Goal: Check status

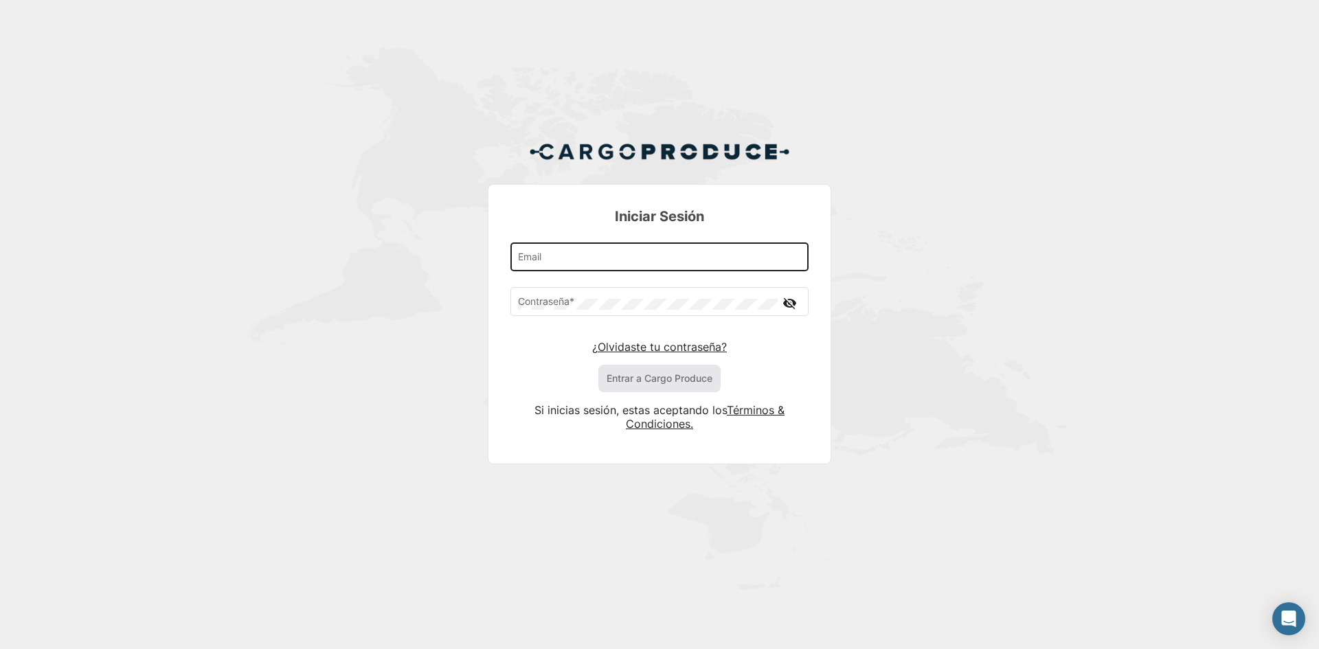
type input "[EMAIL_ADDRESS][DOMAIN_NAME]"
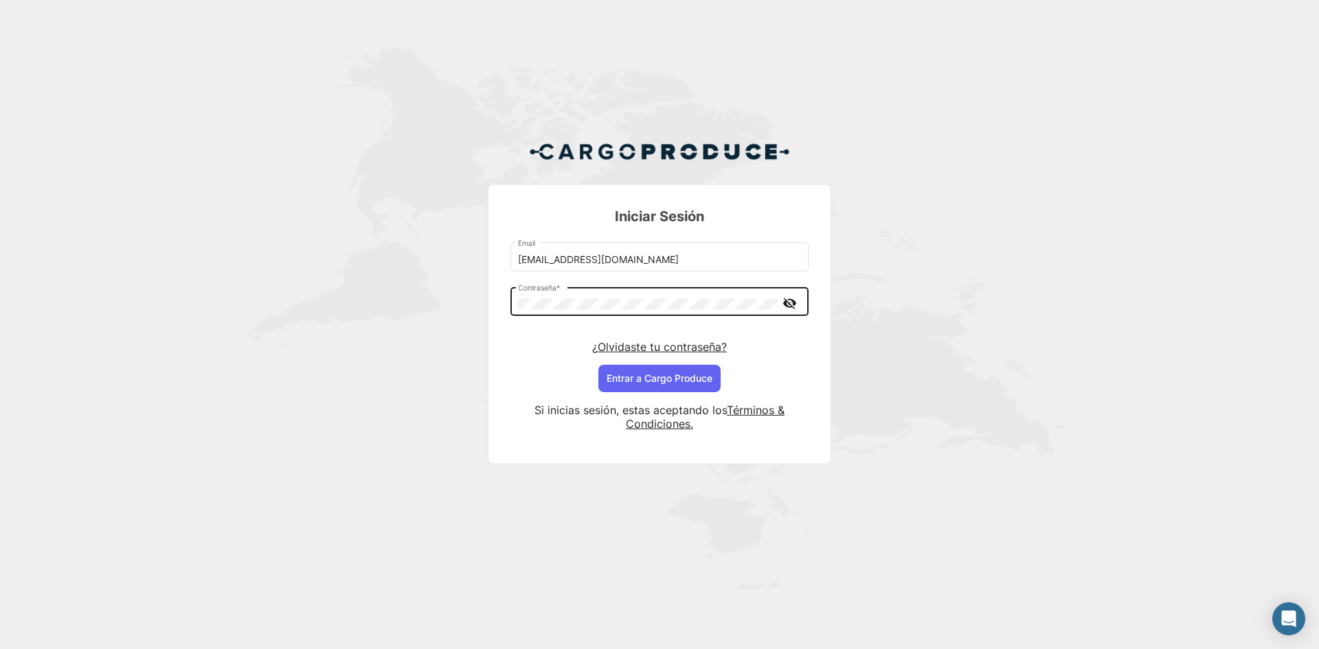
click at [794, 306] on mat-icon "visibility_off" at bounding box center [789, 303] width 16 height 17
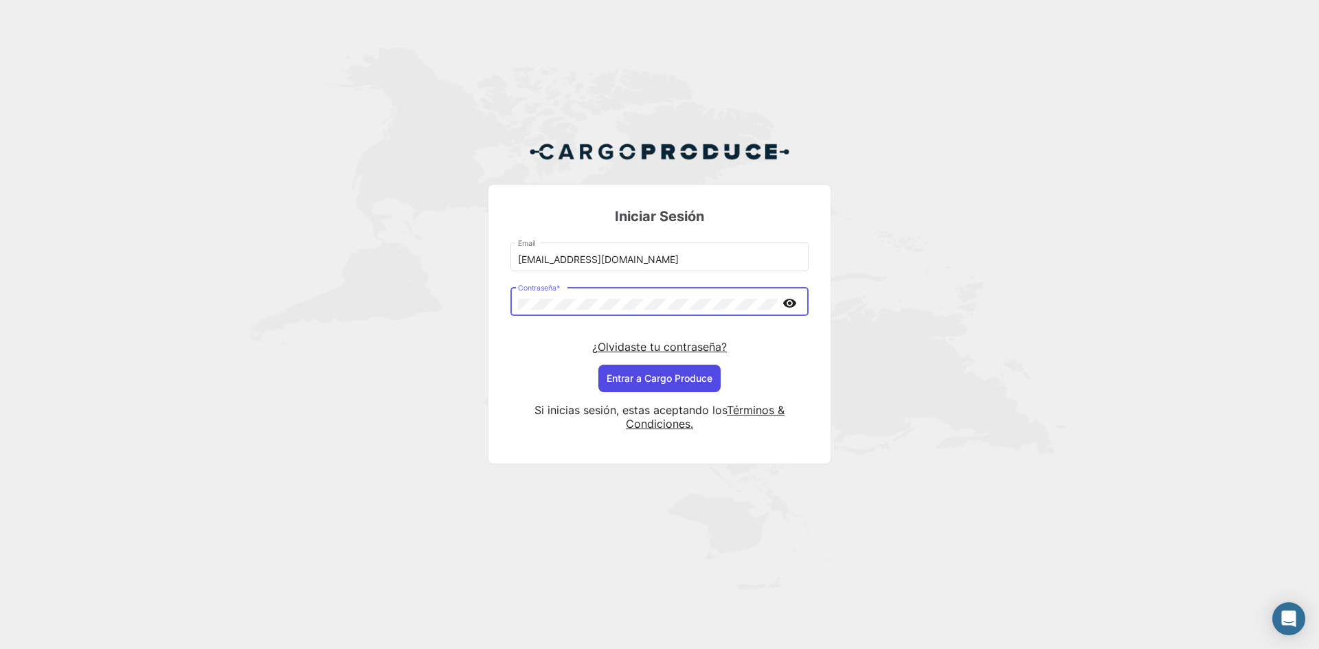
click at [678, 375] on button "Entrar a Cargo Produce" at bounding box center [659, 378] width 122 height 27
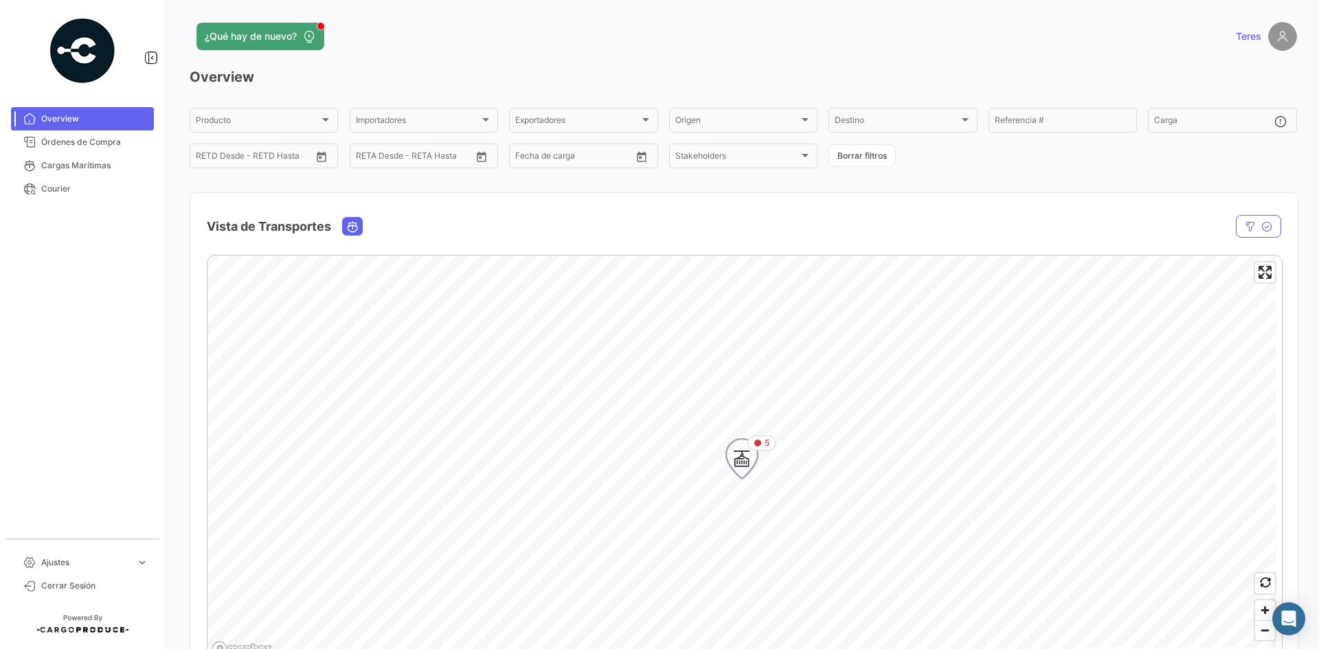
click at [740, 466] on icon "Map marker" at bounding box center [741, 459] width 19 height 29
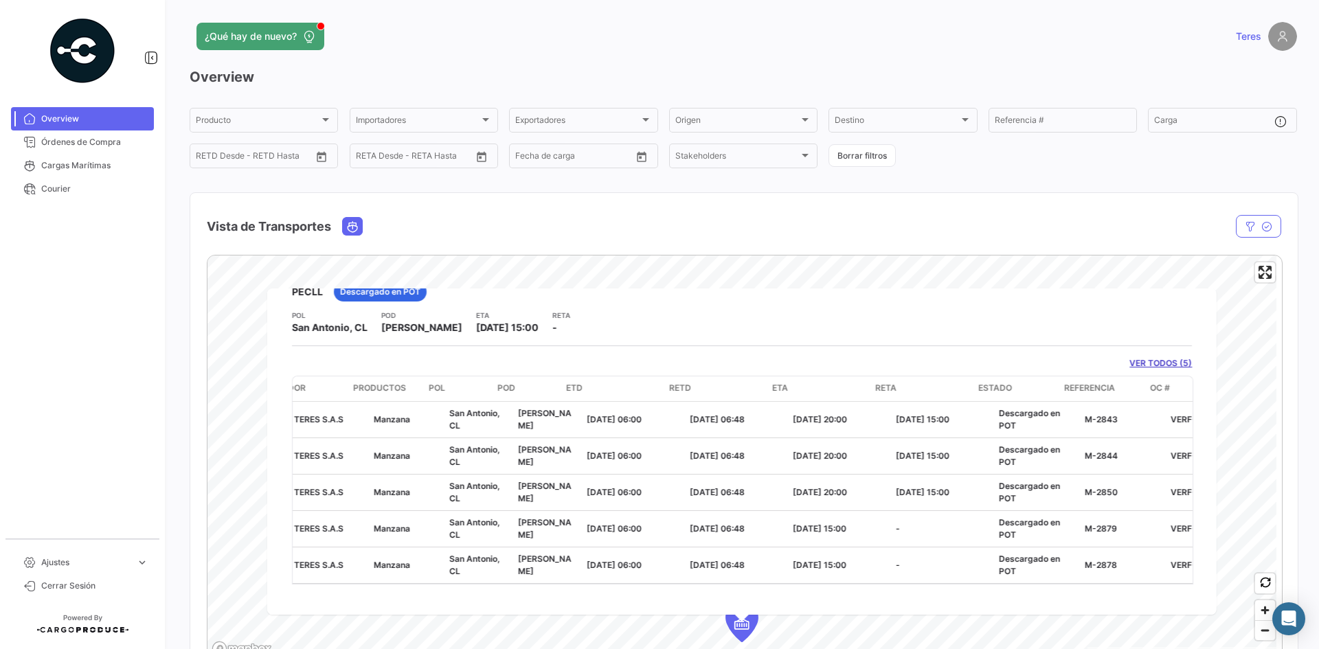
scroll to position [0, 247]
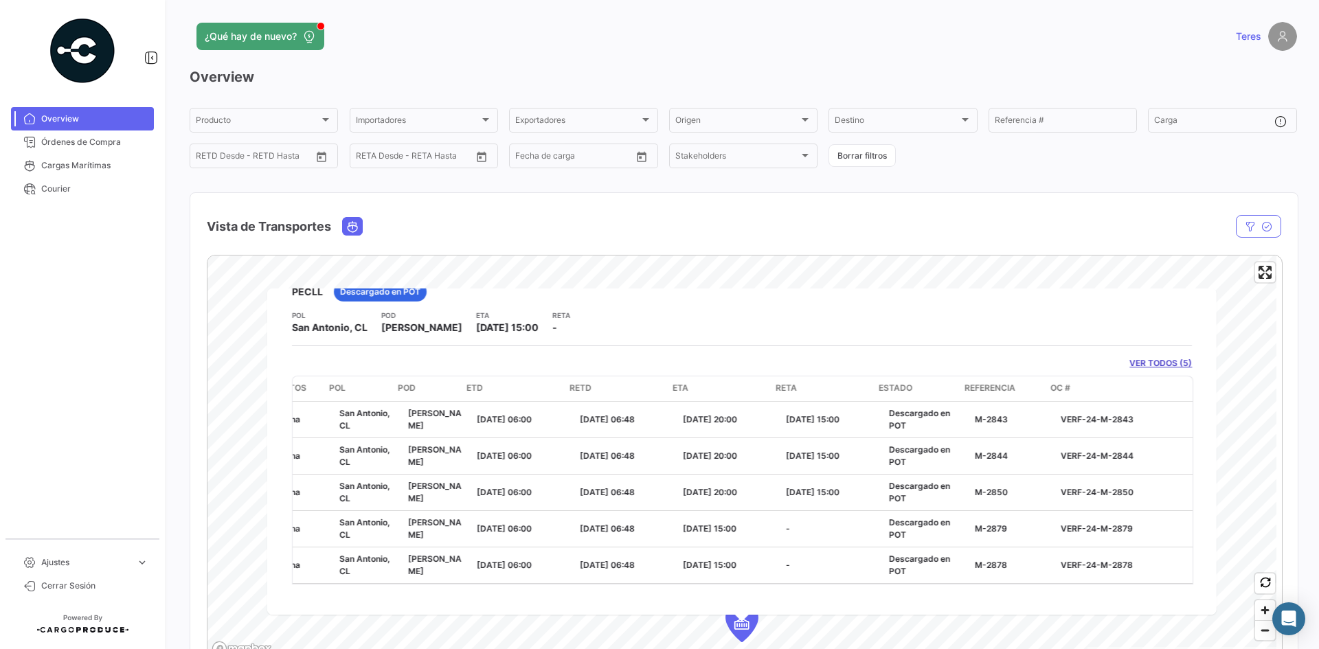
drag, startPoint x: 731, startPoint y: 584, endPoint x: 721, endPoint y: 585, distance: 10.4
click at [721, 585] on div "Nave PECLL Descargado en POT POL [GEOGRAPHIC_DATA][PERSON_NAME], [GEOGRAPHIC_DA…" at bounding box center [742, 452] width 950 height 326
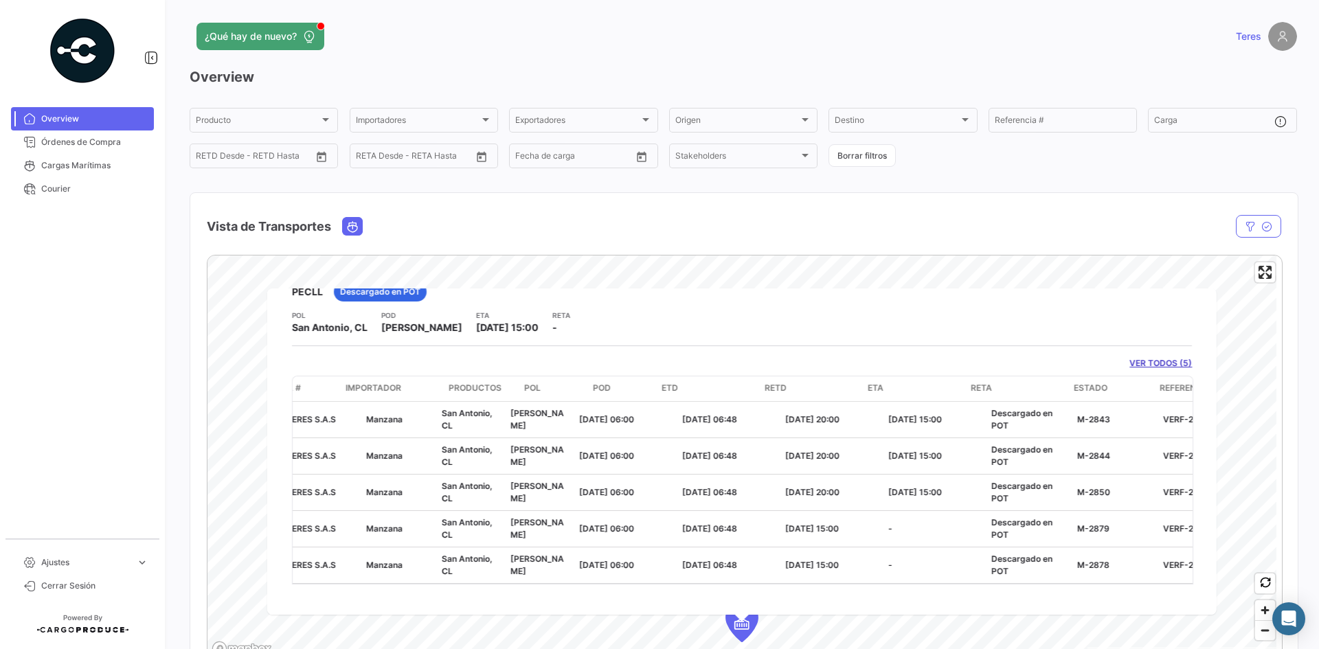
scroll to position [0, 52]
